Goal: Navigation & Orientation: Find specific page/section

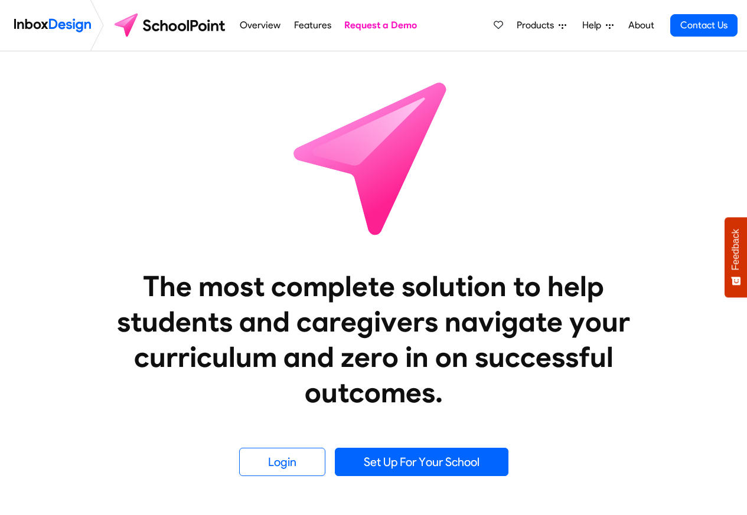
click at [556, 27] on span "Products" at bounding box center [538, 25] width 42 height 14
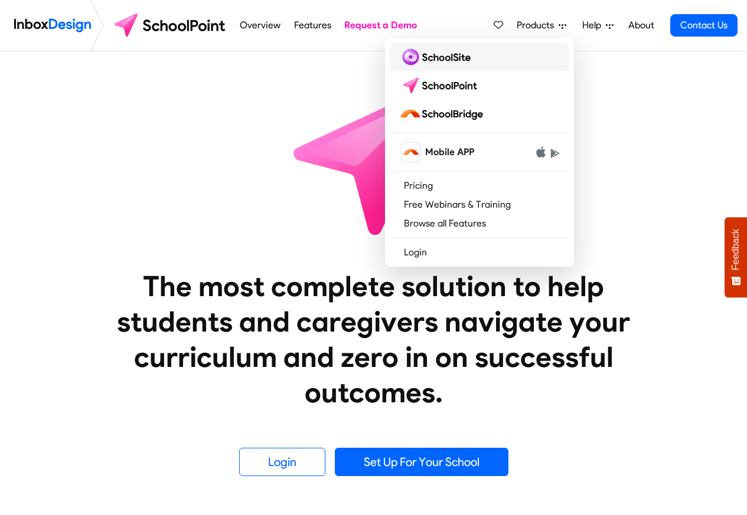
click at [426, 58] on img at bounding box center [437, 57] width 76 height 19
